Goal: Information Seeking & Learning: Learn about a topic

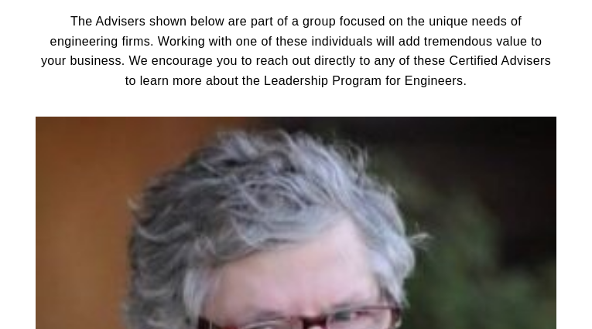
scroll to position [5706, 0]
